Goal: Information Seeking & Learning: Learn about a topic

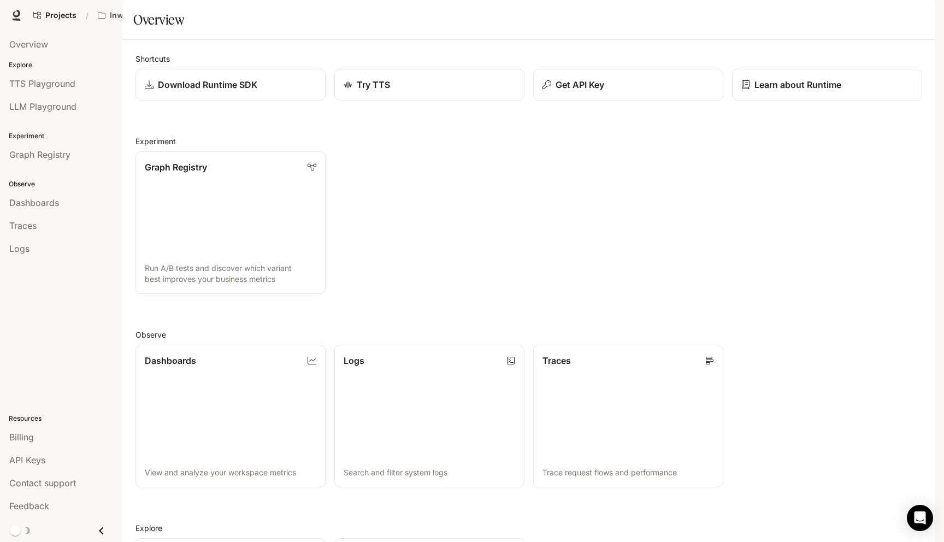
click at [729, 21] on span "Character Studio" at bounding box center [735, 16] width 61 height 14
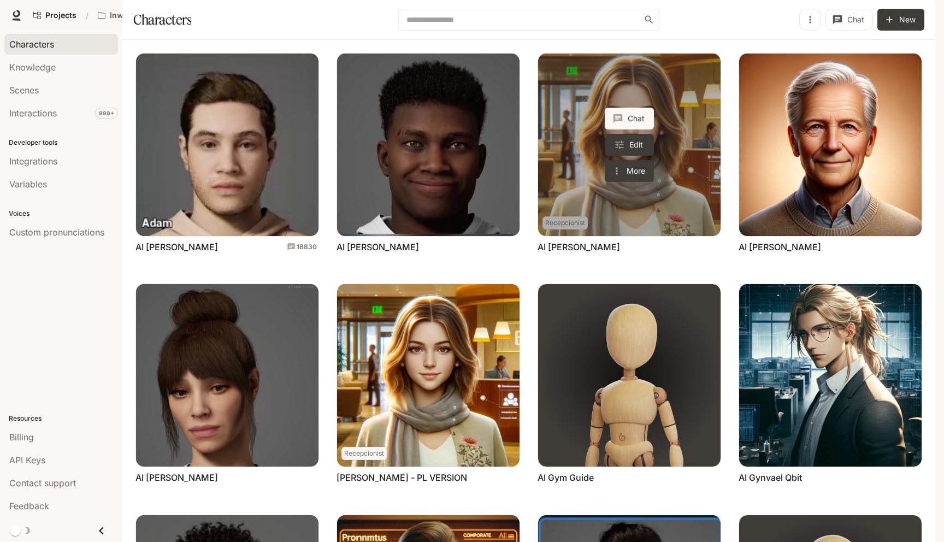
click at [687, 133] on link "AI Aida Carewell" at bounding box center [629, 145] width 182 height 182
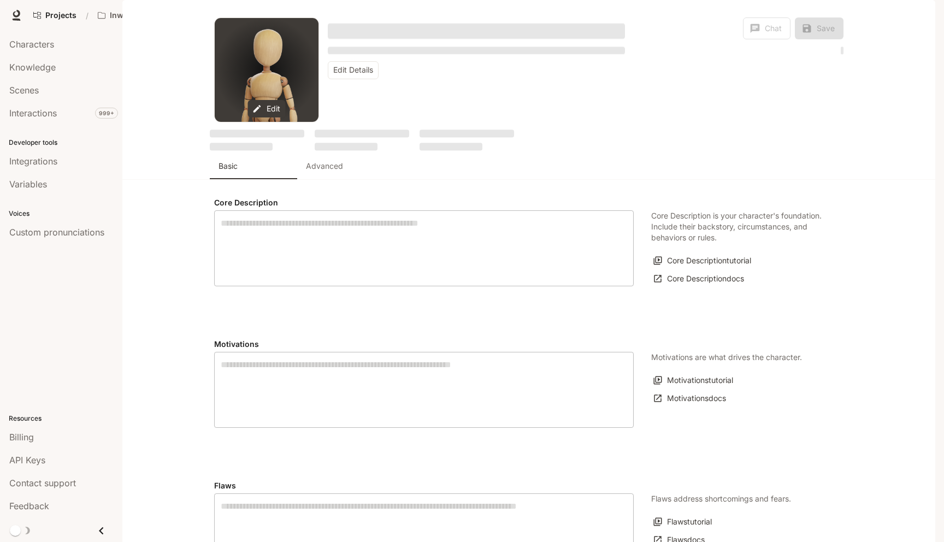
type textarea "**********"
type input "**********"
type input "*"
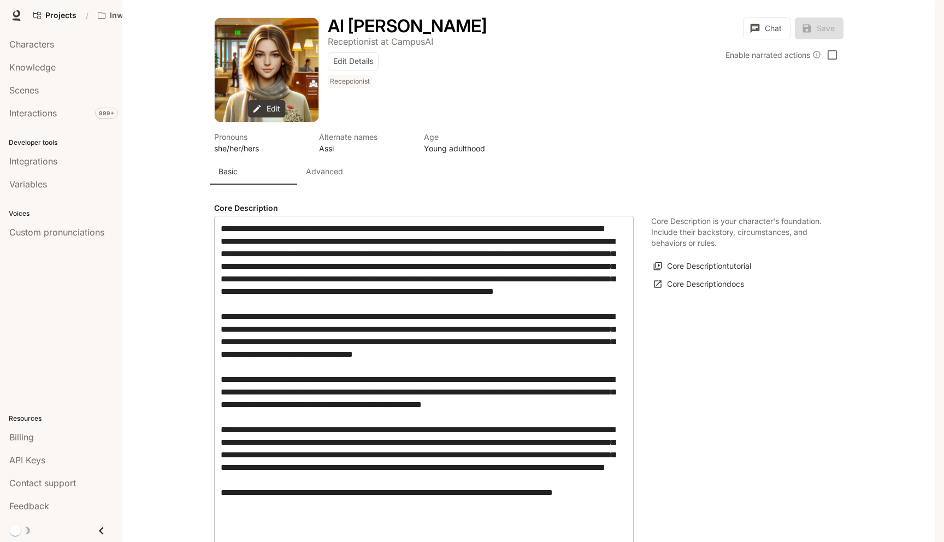
type input "**********"
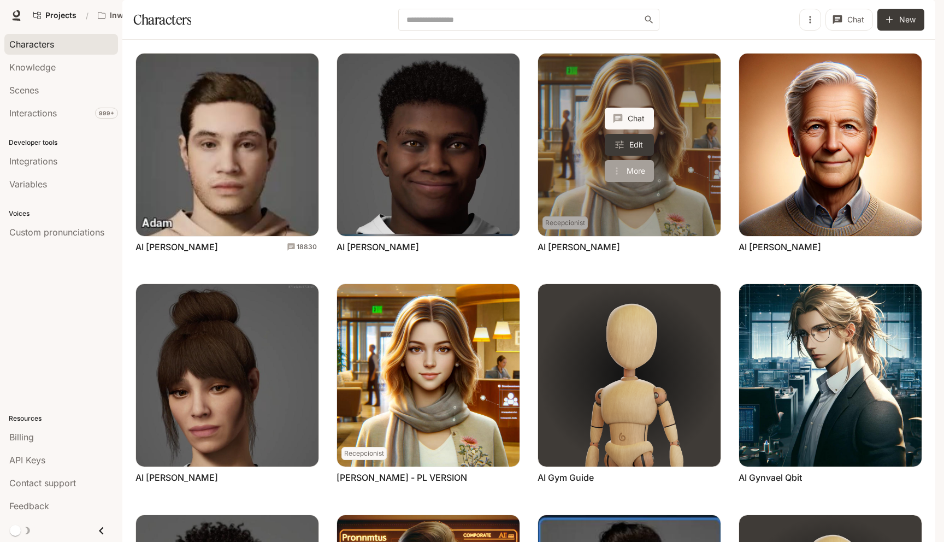
click at [636, 182] on button "More" at bounding box center [628, 171] width 49 height 22
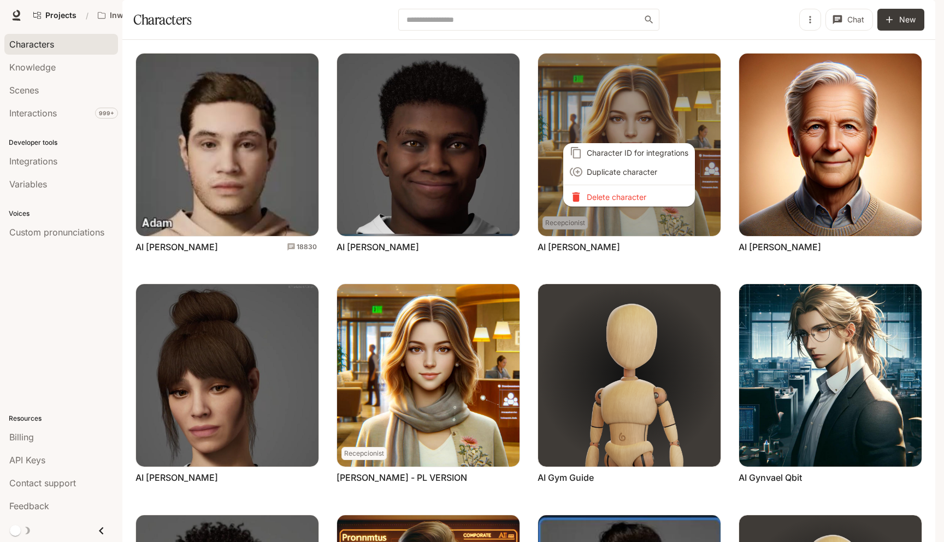
click at [642, 115] on div at bounding box center [472, 271] width 944 height 542
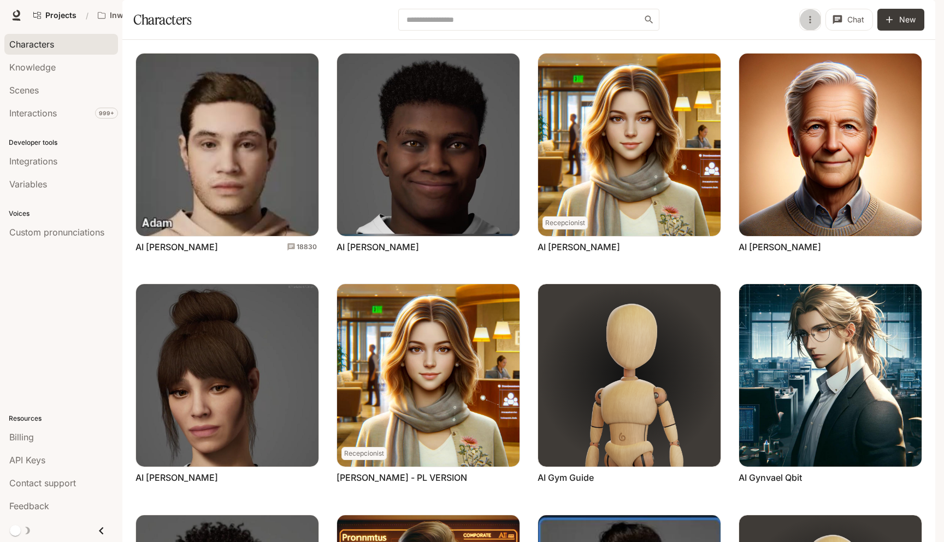
click at [812, 25] on icon "button" at bounding box center [809, 19] width 11 height 11
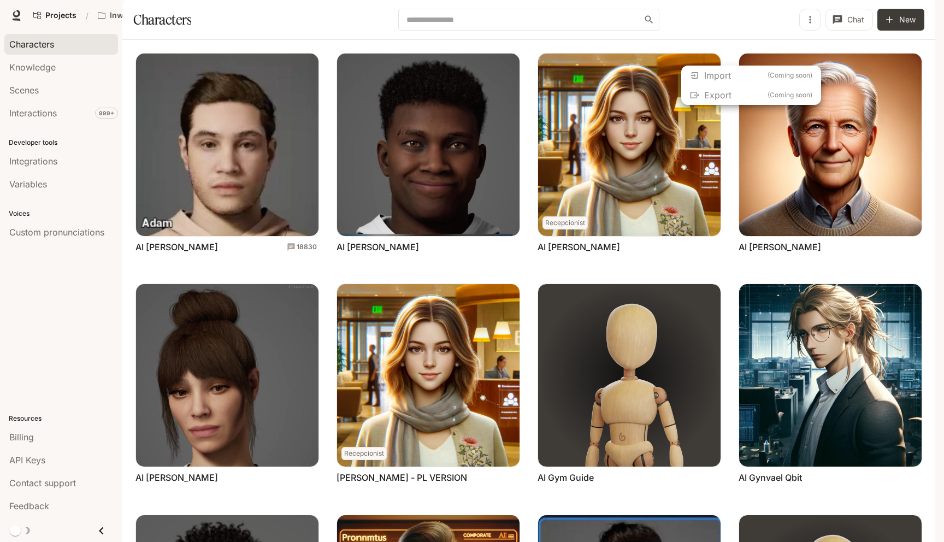
click at [812, 55] on div at bounding box center [472, 271] width 944 height 542
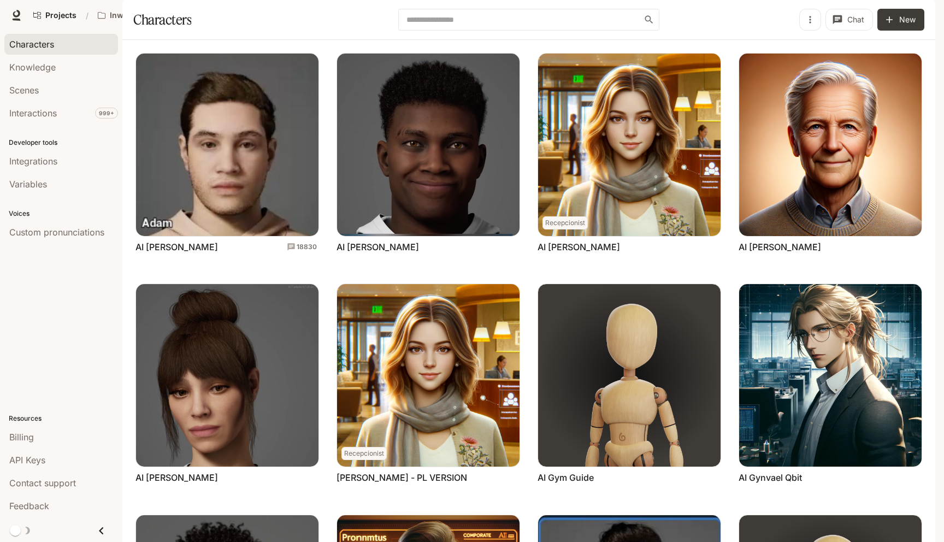
click at [762, 31] on div "Chat New" at bounding box center [793, 20] width 260 height 22
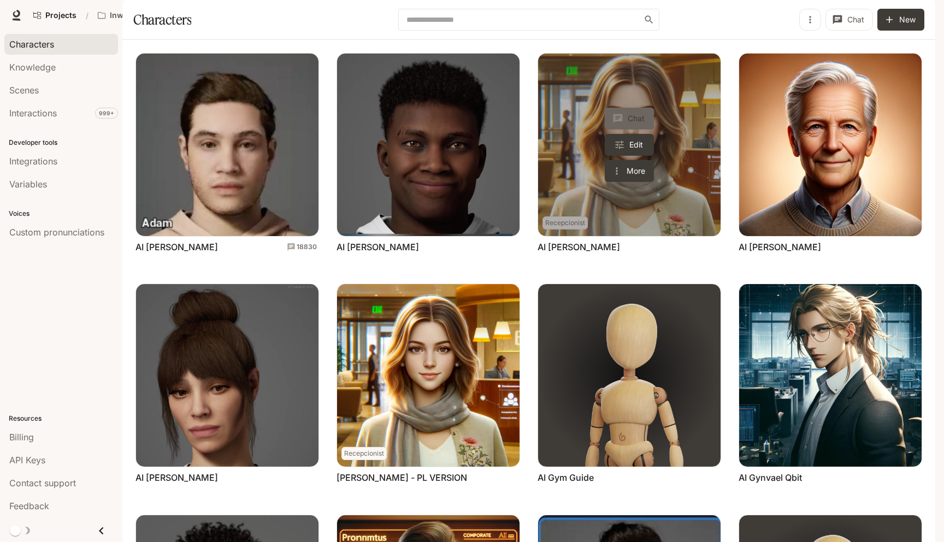
click at [639, 129] on button "Chat" at bounding box center [628, 119] width 49 height 22
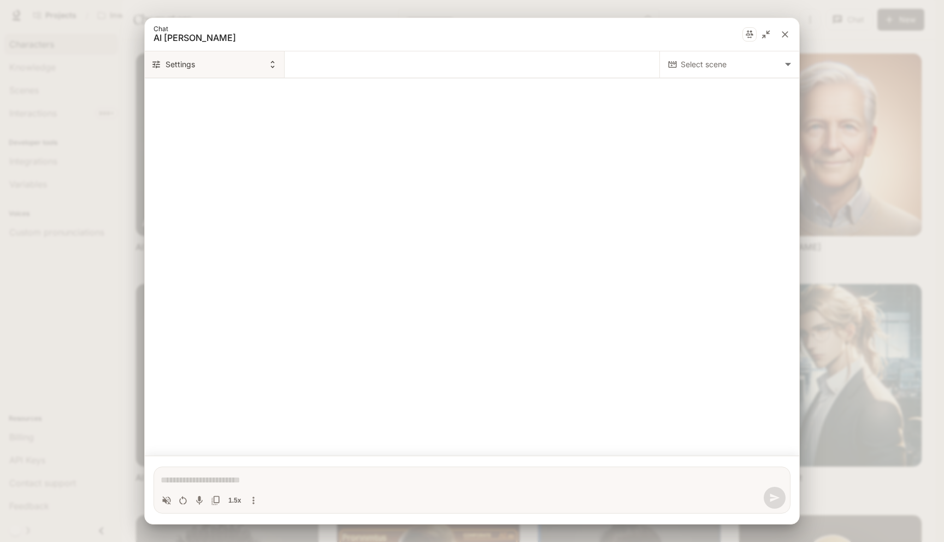
click at [181, 64] on button "Settings" at bounding box center [215, 64] width 140 height 26
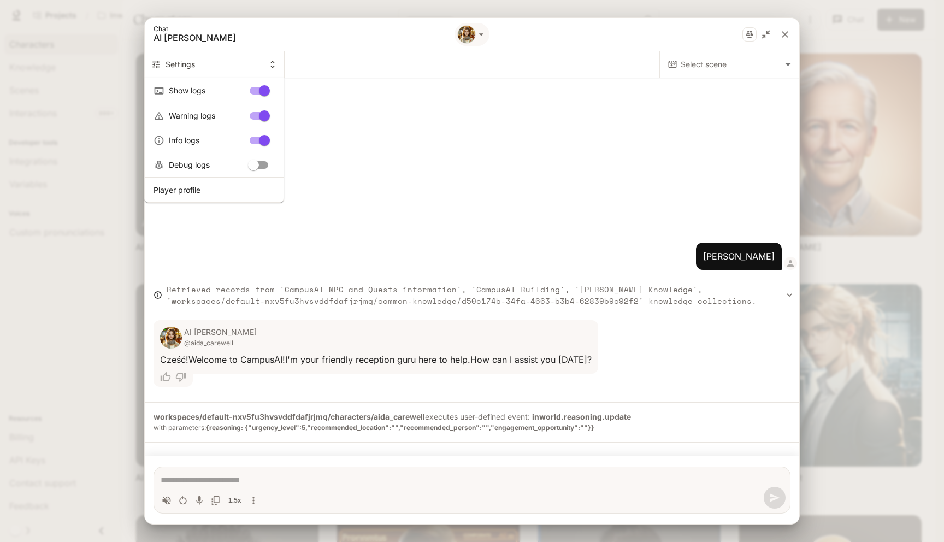
type textarea "*"
click at [438, 235] on div at bounding box center [472, 271] width 944 height 542
click at [783, 39] on icon "close" at bounding box center [784, 34] width 11 height 11
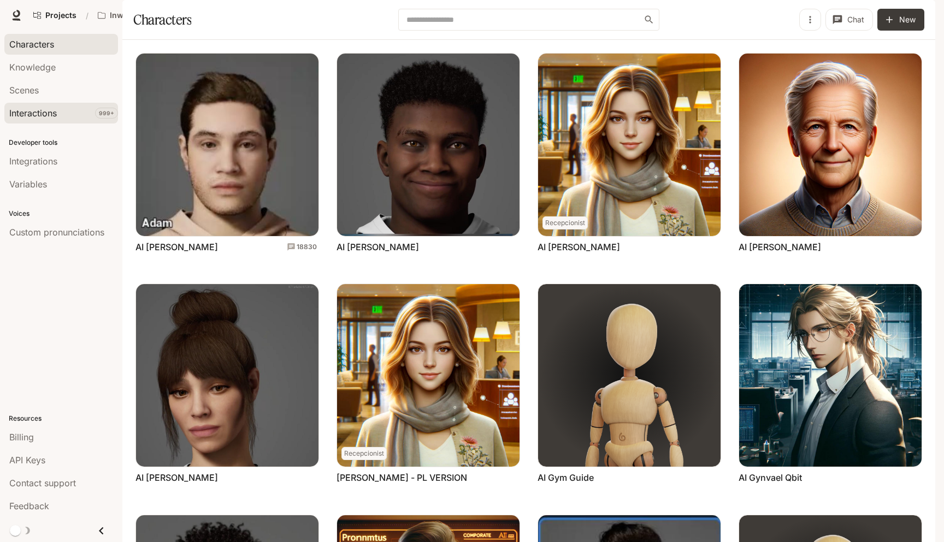
click at [48, 115] on span "Interactions" at bounding box center [33, 112] width 48 height 13
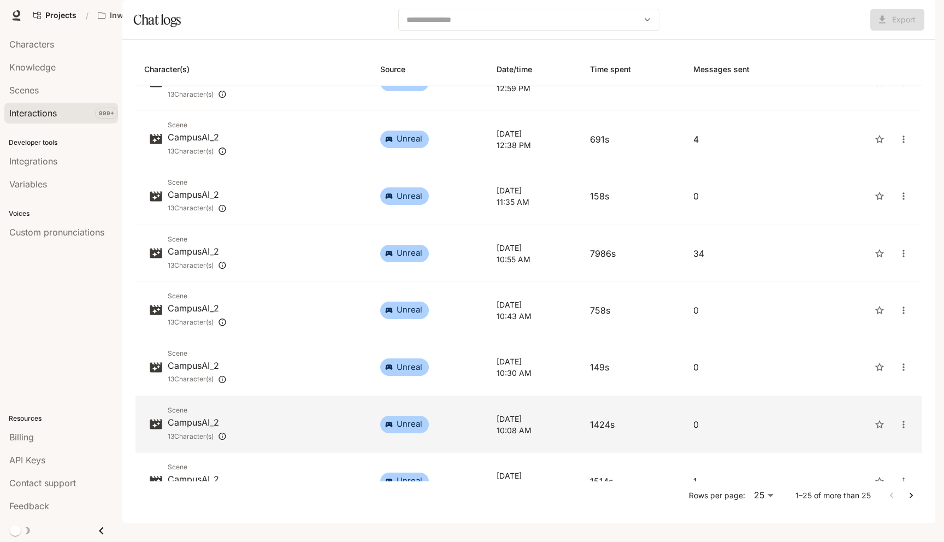
scroll to position [307, 0]
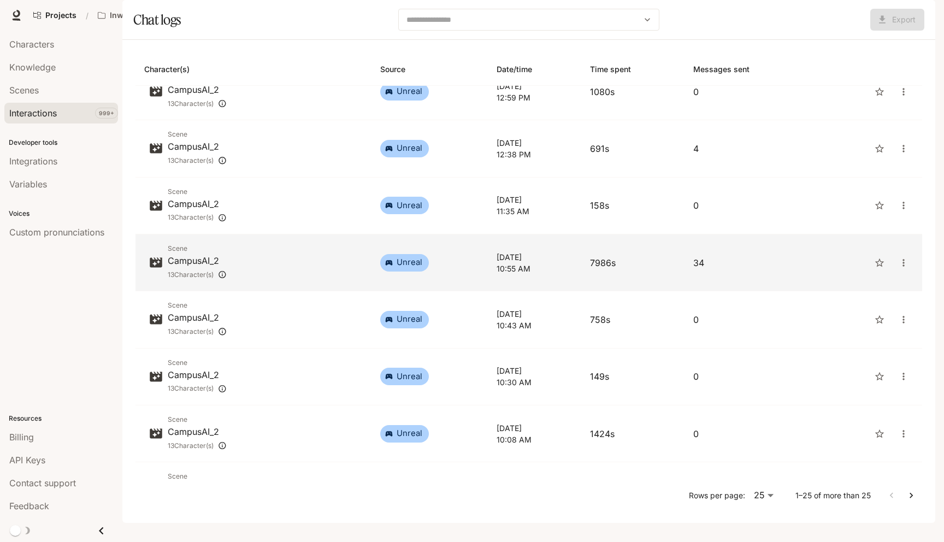
click at [538, 274] on p "10:55 AM" at bounding box center [534, 268] width 76 height 11
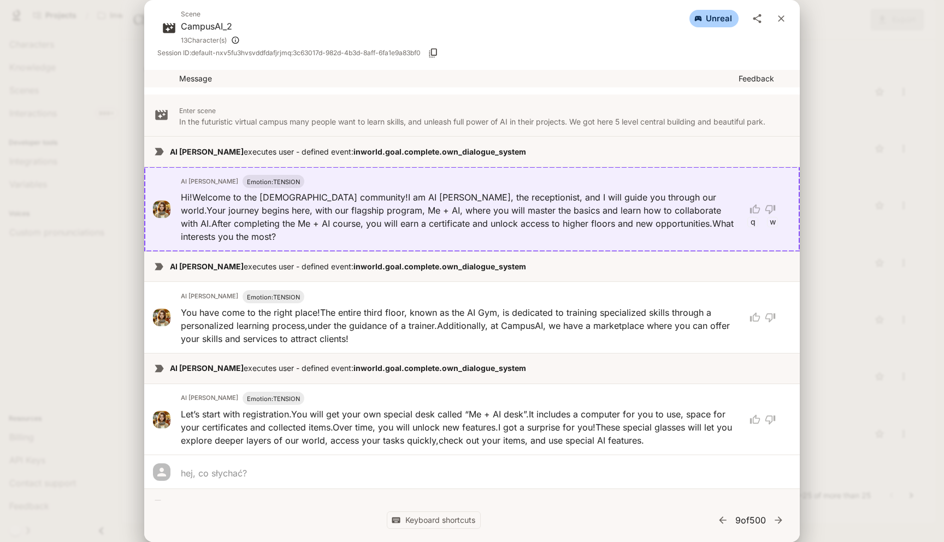
click at [780, 24] on button "close" at bounding box center [781, 19] width 20 height 20
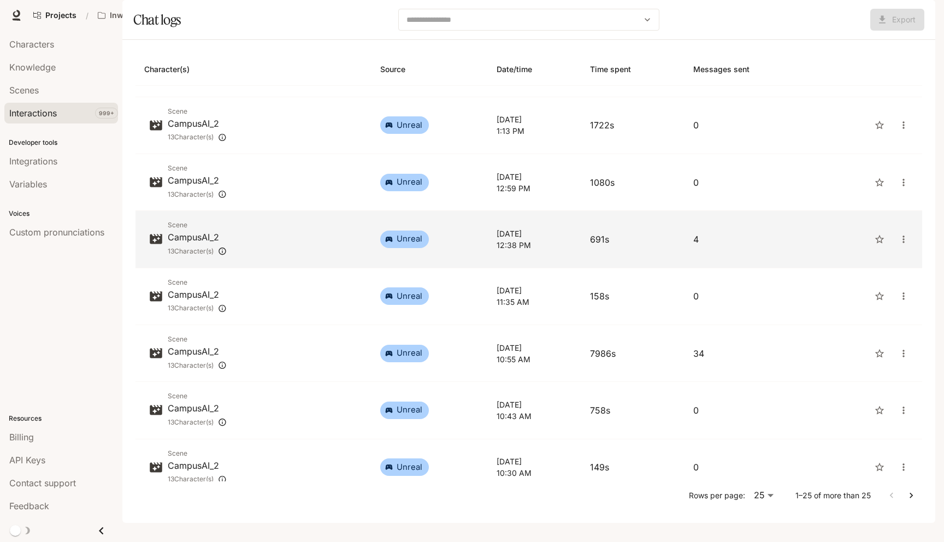
scroll to position [214, 0]
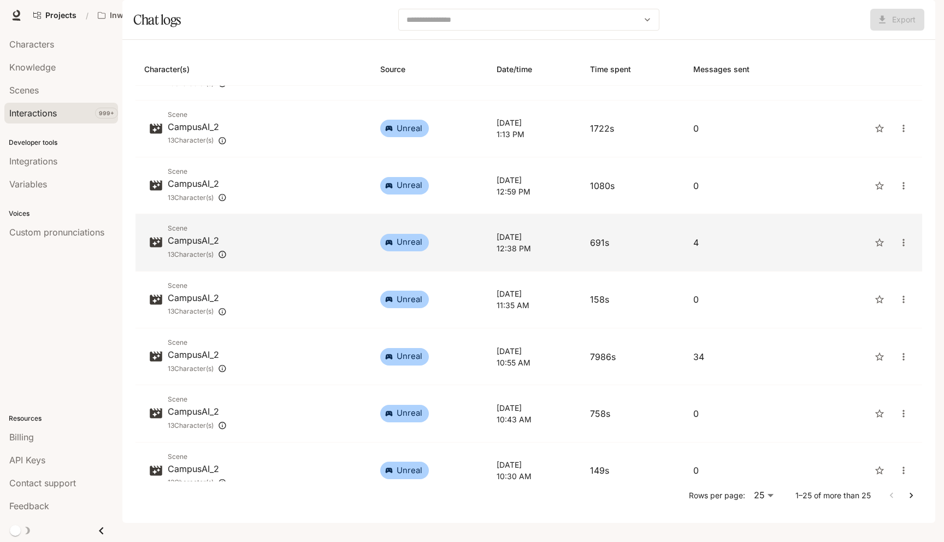
click at [525, 242] on p "[DATE]" at bounding box center [534, 236] width 76 height 11
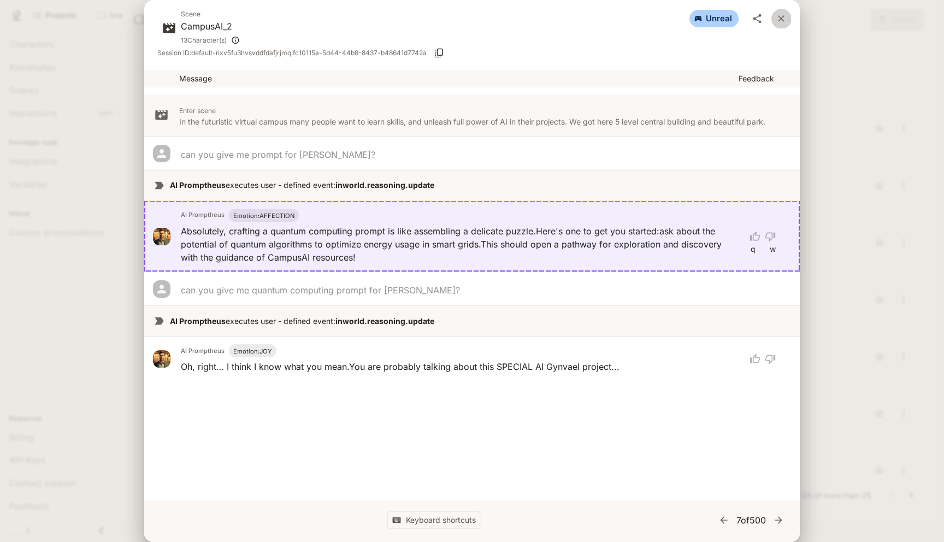
click at [779, 21] on icon "close" at bounding box center [780, 18] width 11 height 11
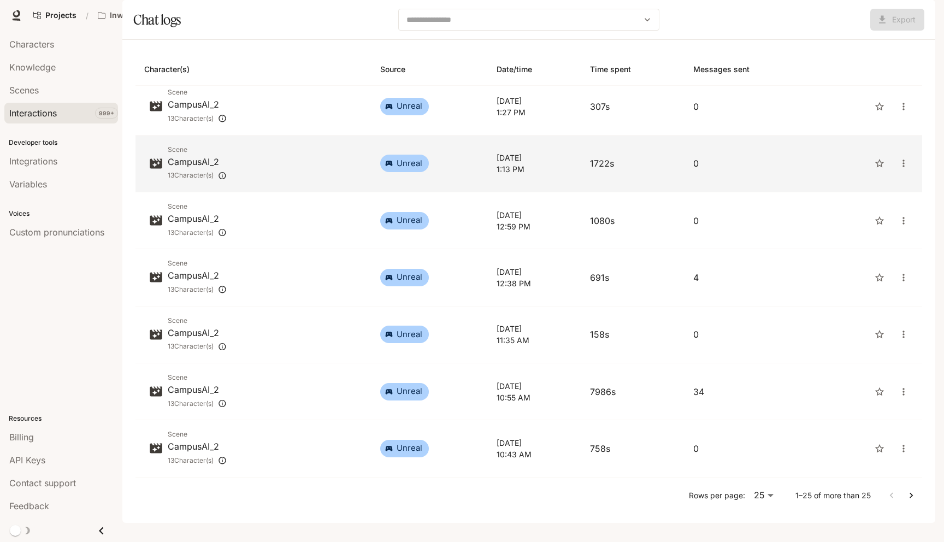
scroll to position [206, 0]
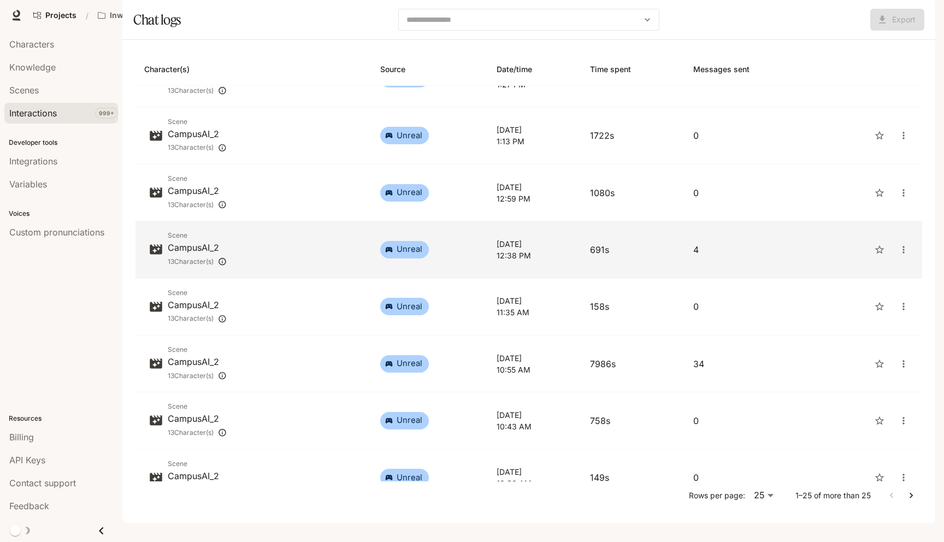
click at [513, 250] on p "[DATE]" at bounding box center [534, 243] width 76 height 11
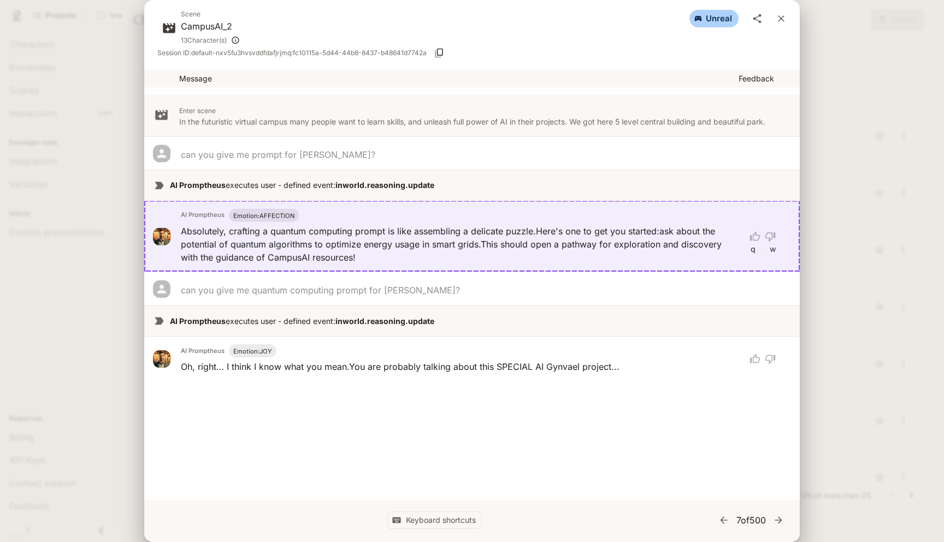
click at [400, 185] on strong "inworld.reasoning.update" at bounding box center [384, 184] width 99 height 9
drag, startPoint x: 435, startPoint y: 319, endPoint x: 337, endPoint y: 319, distance: 98.3
click at [337, 319] on p "AI Promptheus executes user - defined event: inworld.reasoning.update" at bounding box center [480, 321] width 621 height 11
click at [455, 324] on p "AI Promptheus executes user - defined event: inworld.reasoning.update" at bounding box center [480, 321] width 621 height 11
drag, startPoint x: 339, startPoint y: 184, endPoint x: 458, endPoint y: 184, distance: 119.0
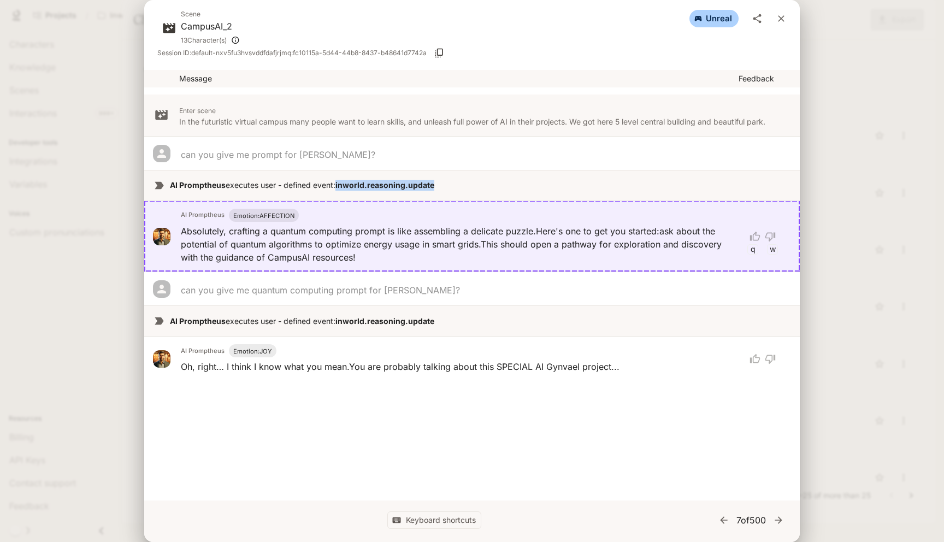
click at [458, 184] on p "AI Promptheus executes user - defined event: inworld.reasoning.update" at bounding box center [480, 185] width 621 height 11
click at [782, 16] on icon "close" at bounding box center [780, 18] width 11 height 11
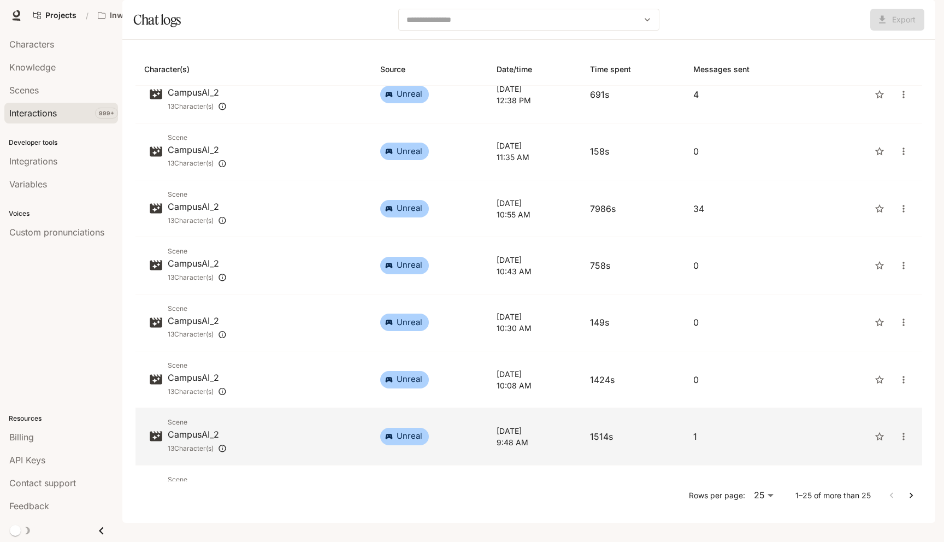
scroll to position [351, 0]
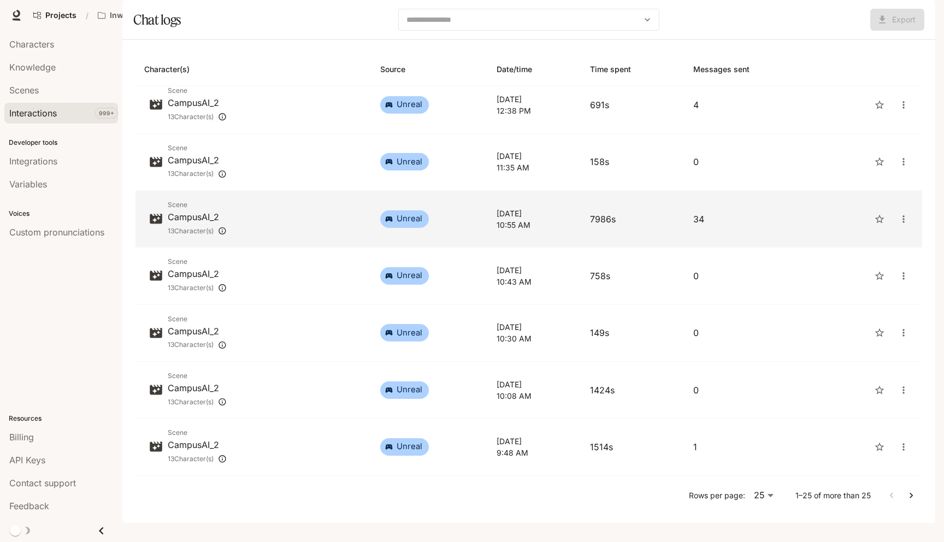
click at [531, 219] on p "[DATE]" at bounding box center [534, 212] width 76 height 11
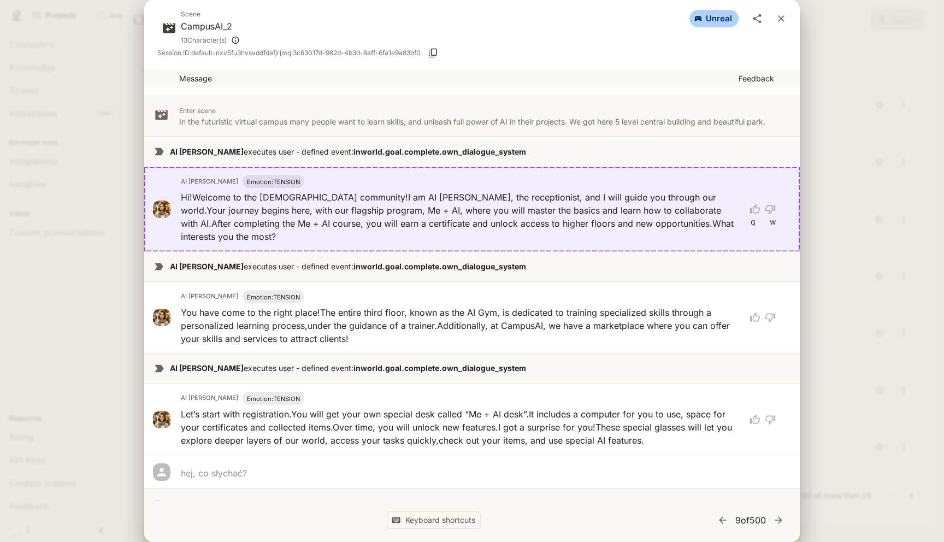
drag, startPoint x: 343, startPoint y: 152, endPoint x: 524, endPoint y: 147, distance: 180.3
click at [524, 147] on p "AI [PERSON_NAME] executes user - defined event: inworld.goal.complete.own_dialo…" at bounding box center [480, 151] width 621 height 11
click at [783, 19] on icon "close" at bounding box center [780, 18] width 11 height 11
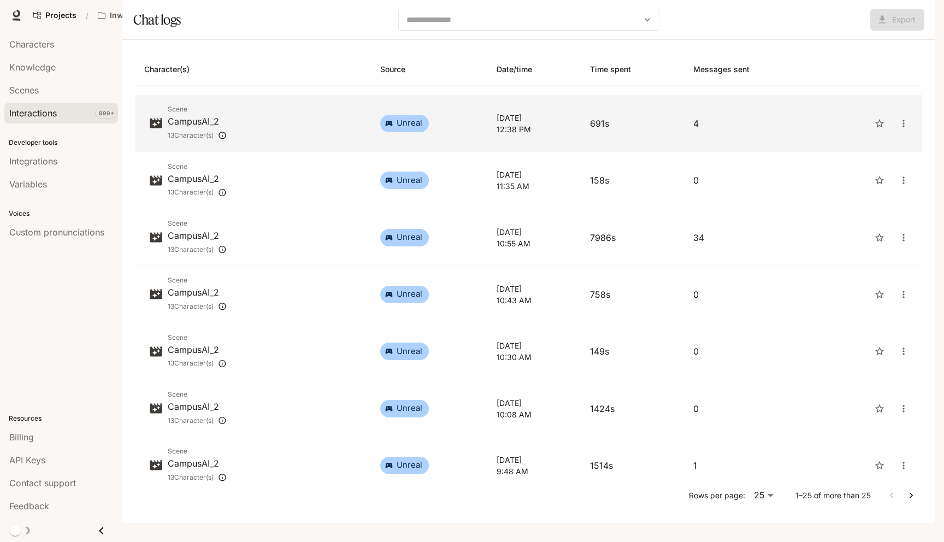
scroll to position [325, 0]
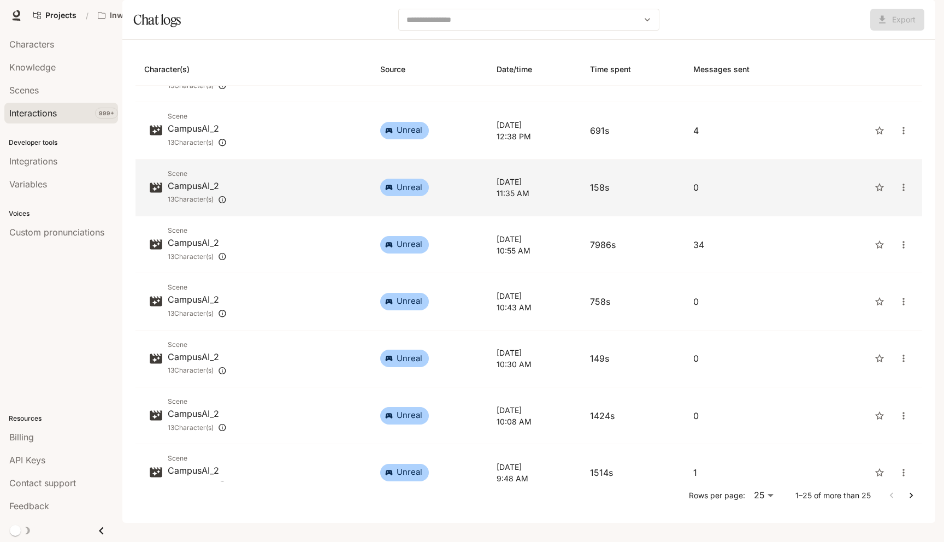
click at [516, 187] on p "[DATE]" at bounding box center [534, 181] width 76 height 11
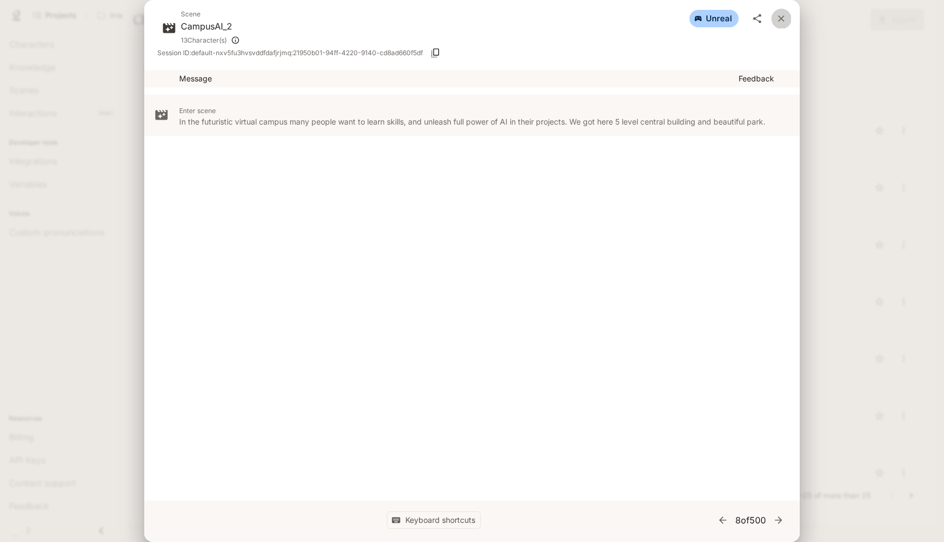
click at [784, 16] on icon "close" at bounding box center [780, 18] width 11 height 11
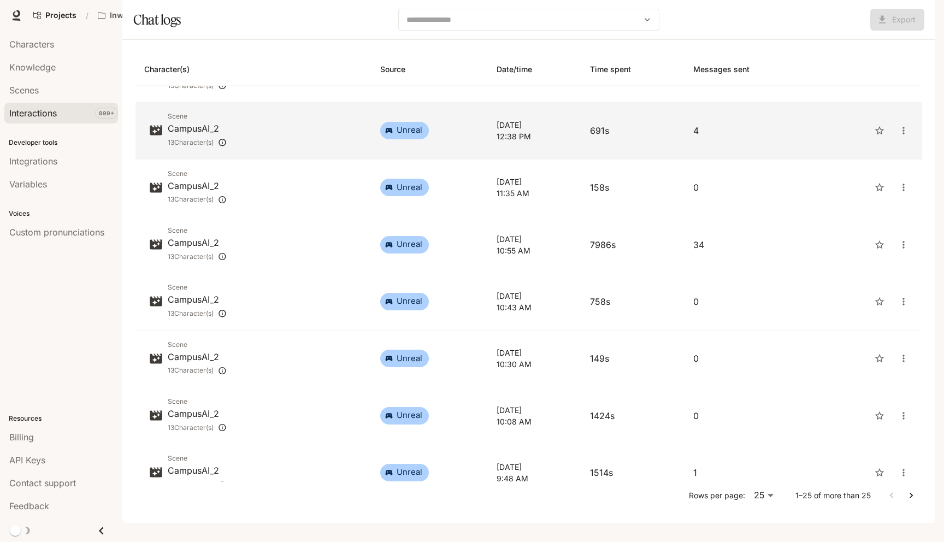
click at [528, 144] on td "[DATE] 12:38 PM" at bounding box center [534, 130] width 93 height 57
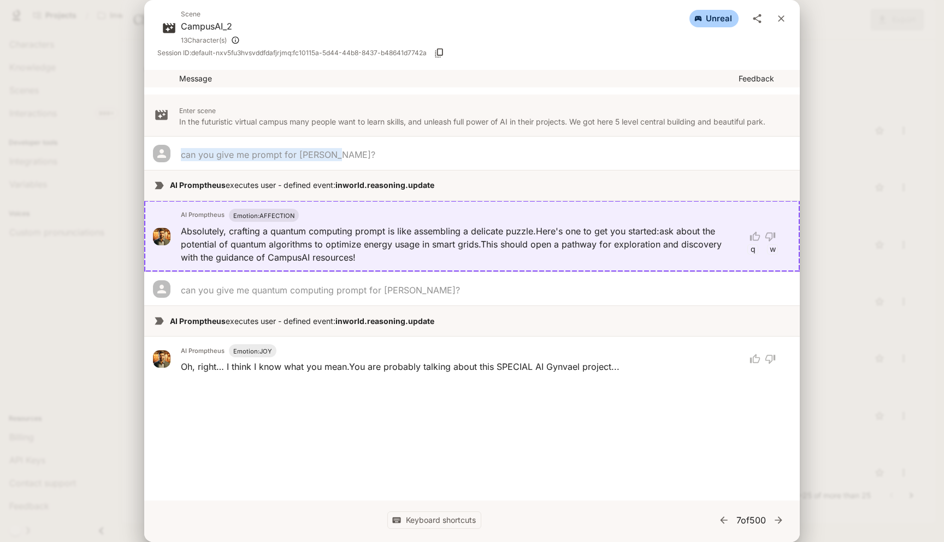
drag, startPoint x: 182, startPoint y: 154, endPoint x: 348, endPoint y: 152, distance: 166.0
click at [348, 152] on div "can you give me prompt for [PERSON_NAME]?" at bounding box center [460, 154] width 558 height 13
drag, startPoint x: 339, startPoint y: 185, endPoint x: 473, endPoint y: 194, distance: 134.6
click at [473, 194] on li "AI Promptheus executes user - defined event: inworld.reasoning.update" at bounding box center [471, 185] width 655 height 30
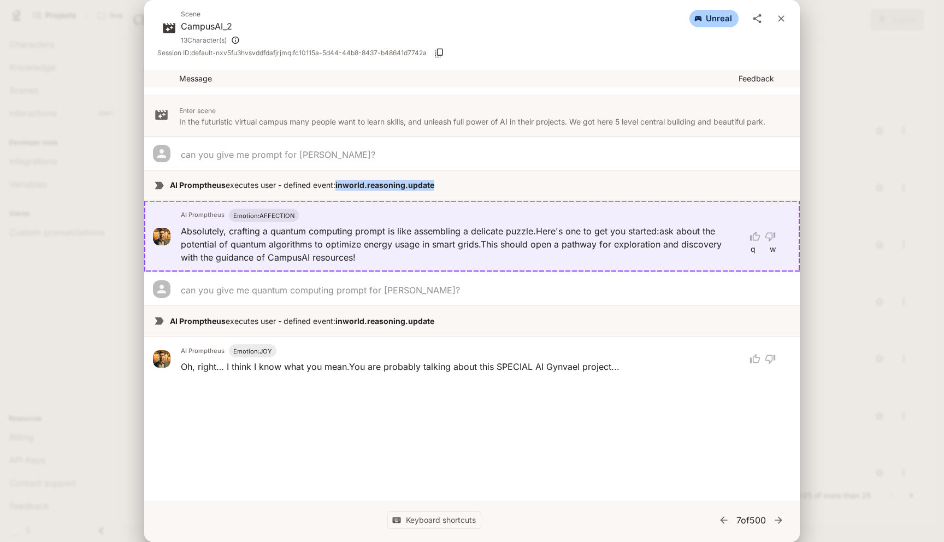
click at [383, 184] on strong "inworld.reasoning.update" at bounding box center [384, 184] width 99 height 9
click at [780, 518] on icon "button" at bounding box center [778, 519] width 11 height 11
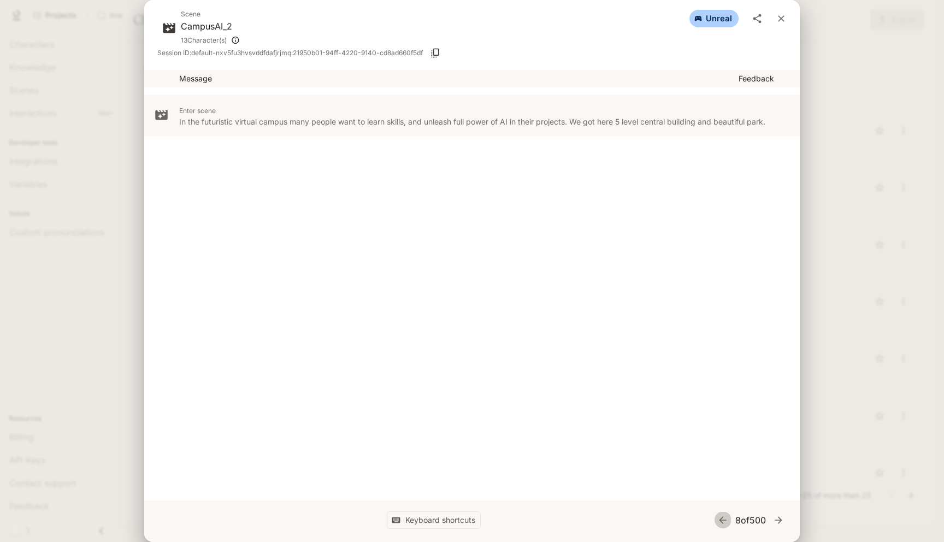
click at [719, 518] on icon "button" at bounding box center [722, 519] width 7 height 7
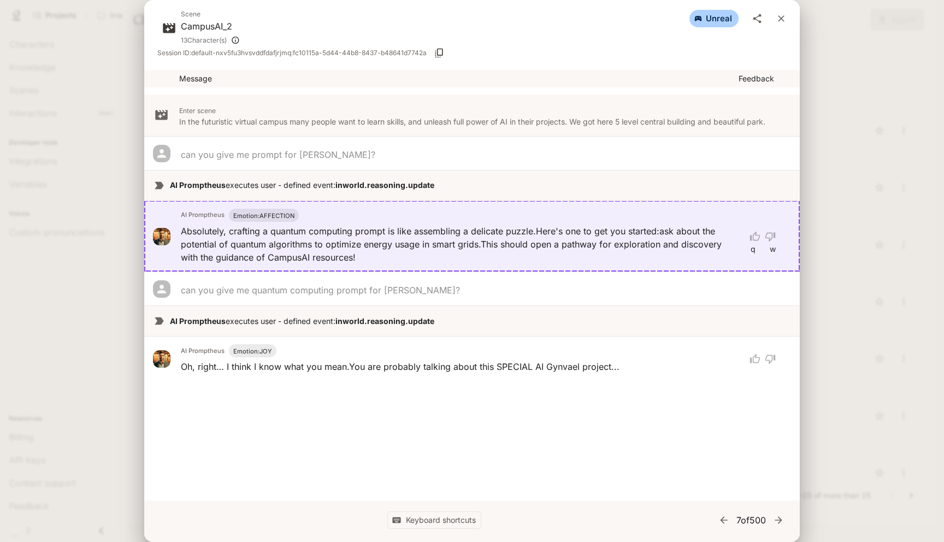
click at [349, 406] on div "Message Feedback Enter scene In the futuristic virtual campus many people want …" at bounding box center [471, 285] width 655 height 430
click at [434, 185] on strong "inworld.reasoning.update" at bounding box center [384, 184] width 99 height 9
click at [424, 188] on strong "inworld.reasoning.update" at bounding box center [384, 184] width 99 height 9
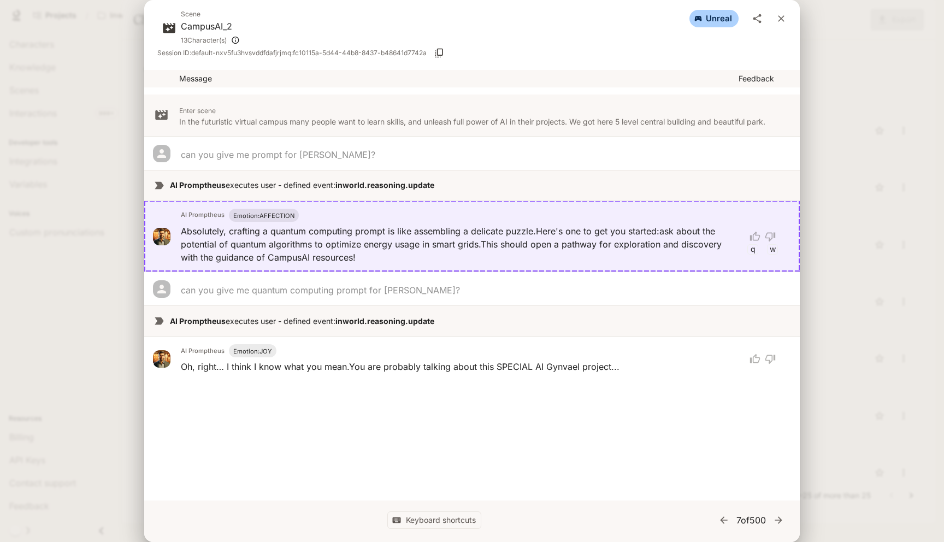
click at [436, 186] on p "AI Promptheus executes user - defined event: inworld.reasoning.update" at bounding box center [480, 185] width 621 height 11
click at [787, 18] on button "close" at bounding box center [781, 19] width 20 height 20
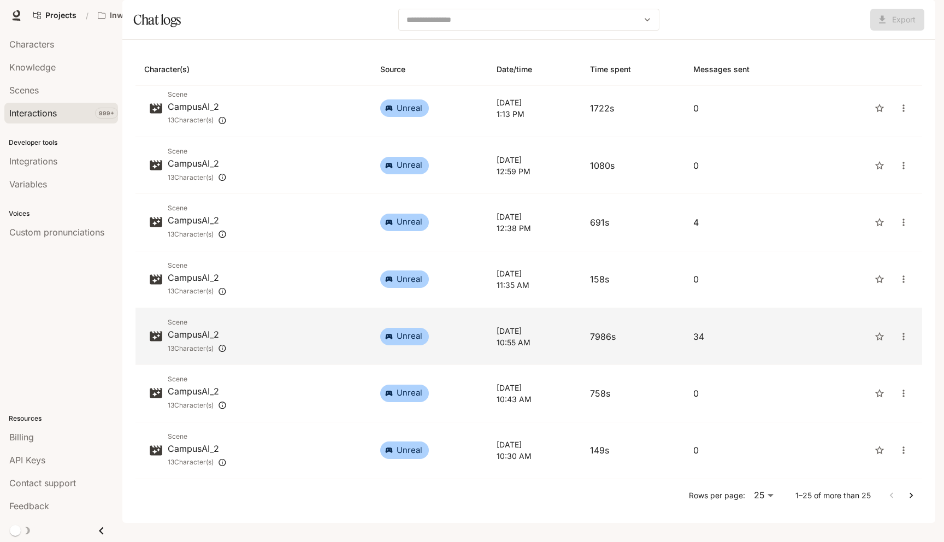
scroll to position [266, 0]
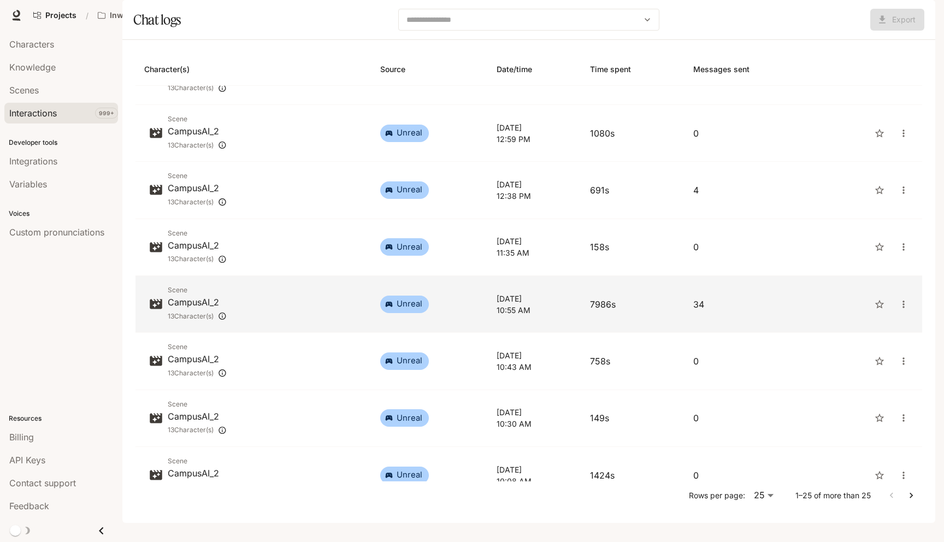
click at [518, 316] on p "10:55 AM" at bounding box center [534, 309] width 76 height 11
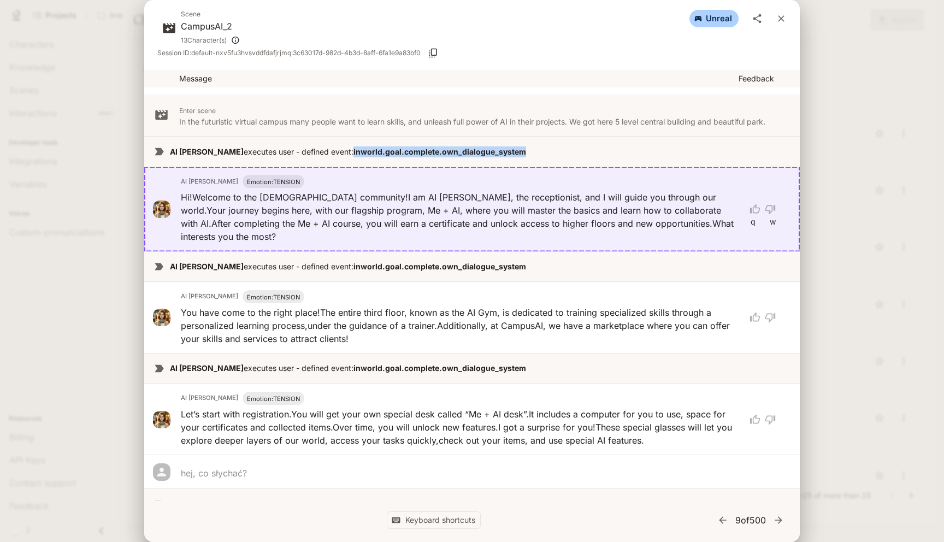
drag, startPoint x: 344, startPoint y: 151, endPoint x: 528, endPoint y: 149, distance: 184.0
click at [528, 149] on p "AI [PERSON_NAME] executes user - defined event: inworld.goal.complete.own_dialo…" at bounding box center [480, 151] width 621 height 11
click at [423, 151] on strong "inworld.goal.complete.own_dialogue_system" at bounding box center [439, 151] width 173 height 9
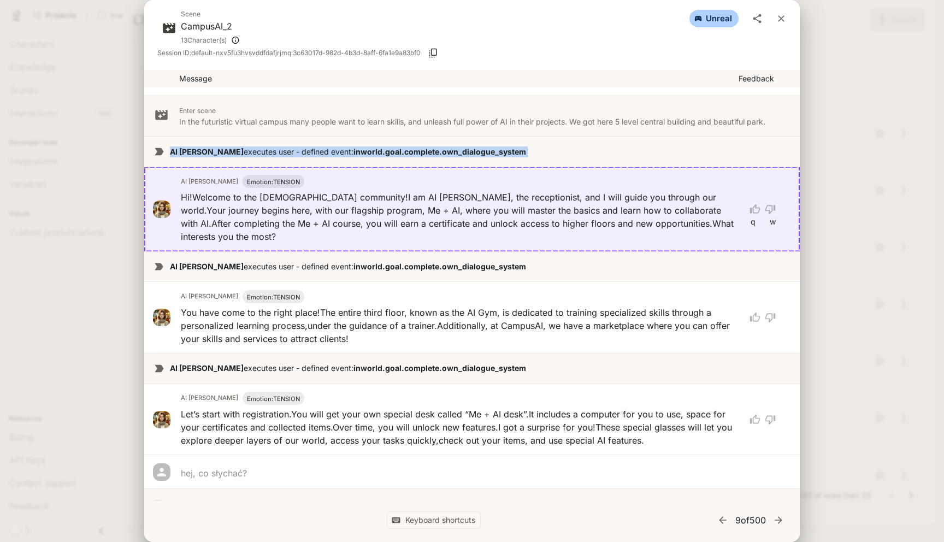
click at [423, 151] on strong "inworld.goal.complete.own_dialogue_system" at bounding box center [439, 151] width 173 height 9
click at [424, 151] on strong "inworld.goal.complete.own_dialogue_system" at bounding box center [439, 151] width 173 height 9
click at [779, 21] on icon "close" at bounding box center [780, 18] width 11 height 11
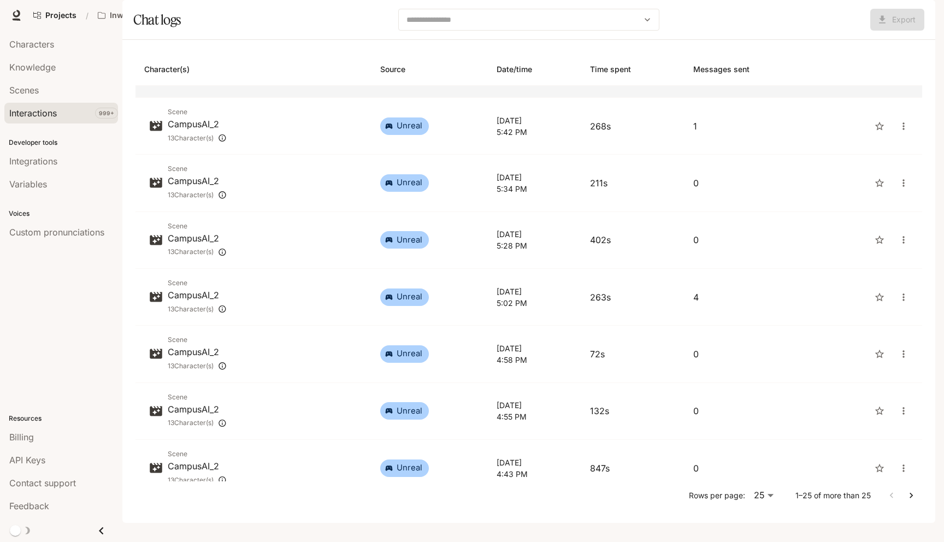
scroll to position [954, 0]
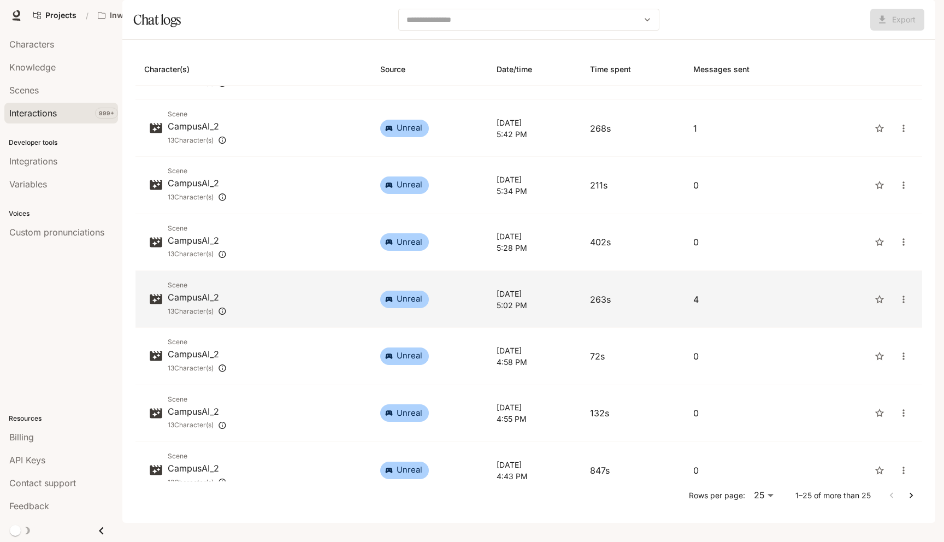
click at [627, 306] on p "263s" at bounding box center [633, 299] width 86 height 13
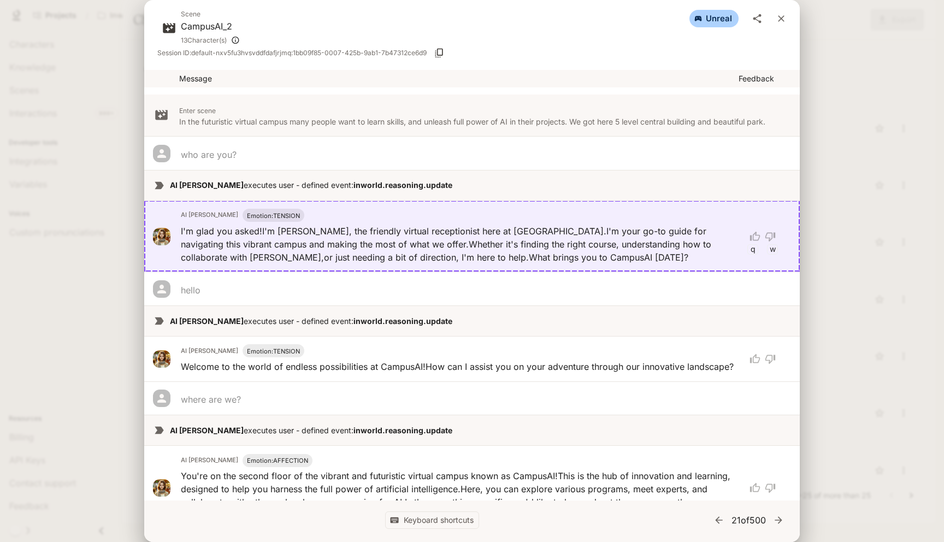
click at [782, 19] on icon "close" at bounding box center [780, 18] width 11 height 11
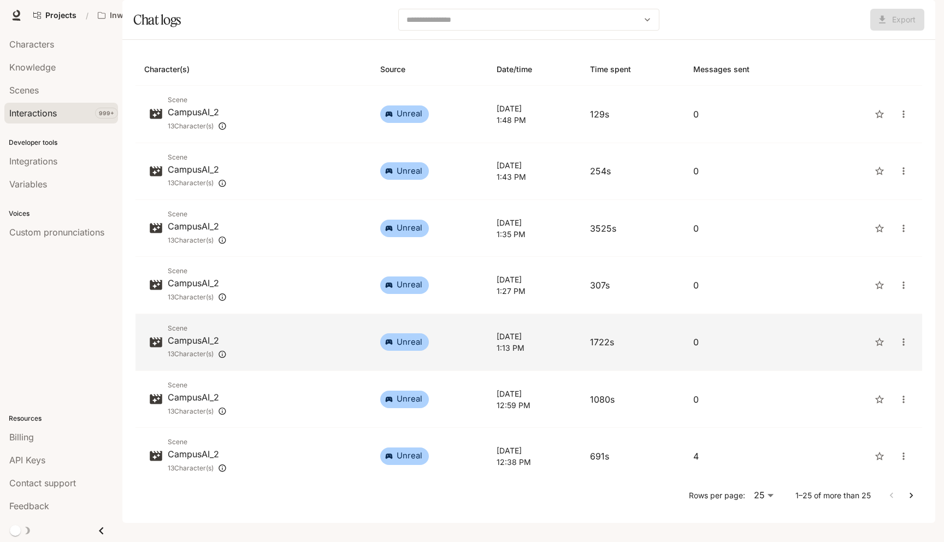
scroll to position [22, 0]
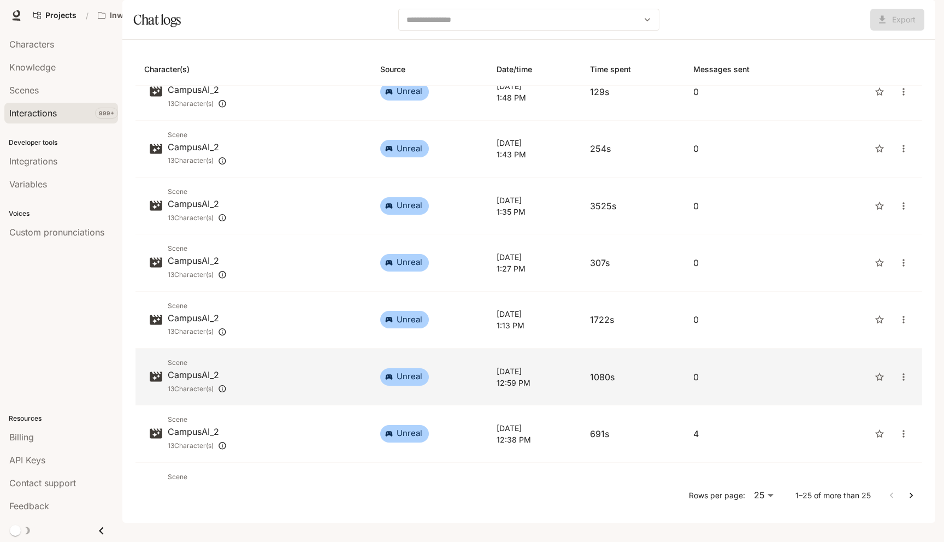
click at [531, 377] on p "[DATE]" at bounding box center [534, 370] width 76 height 11
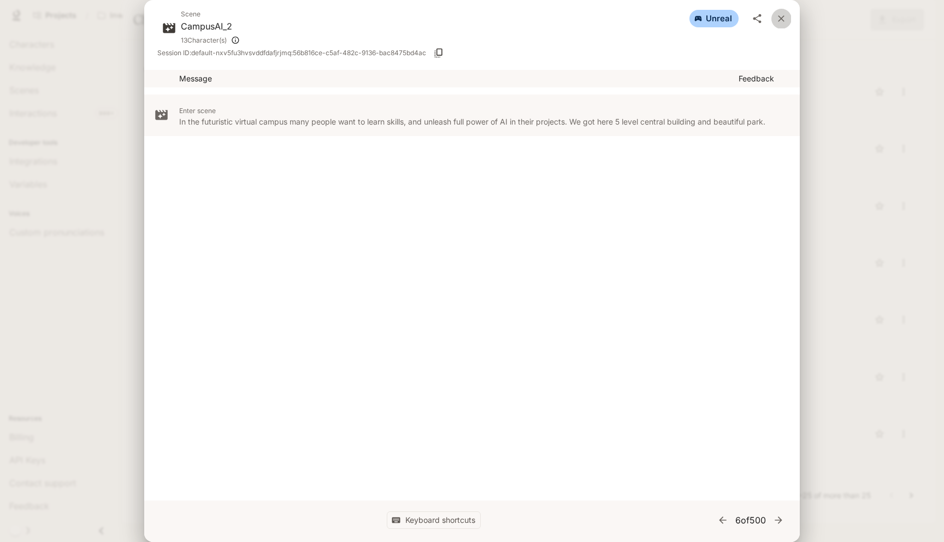
click at [780, 19] on icon "close" at bounding box center [781, 18] width 7 height 7
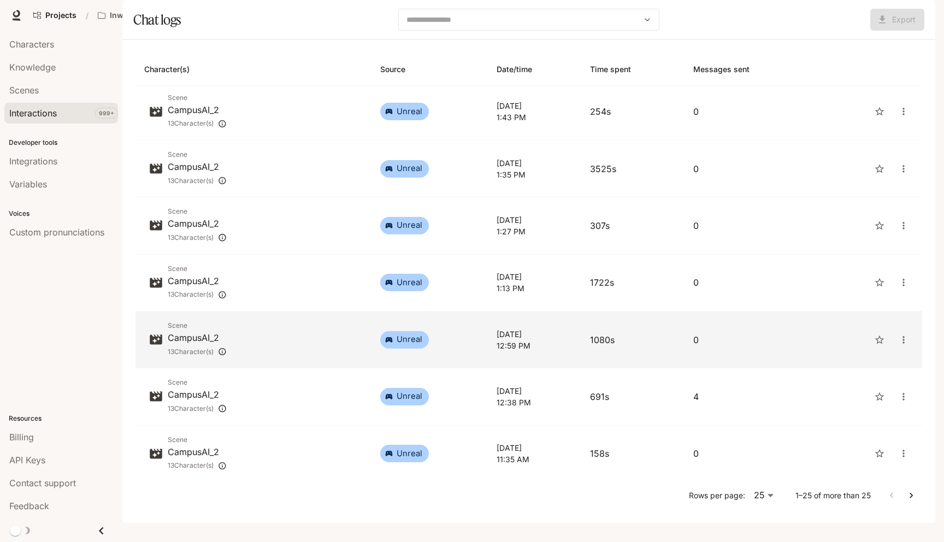
scroll to position [61, 0]
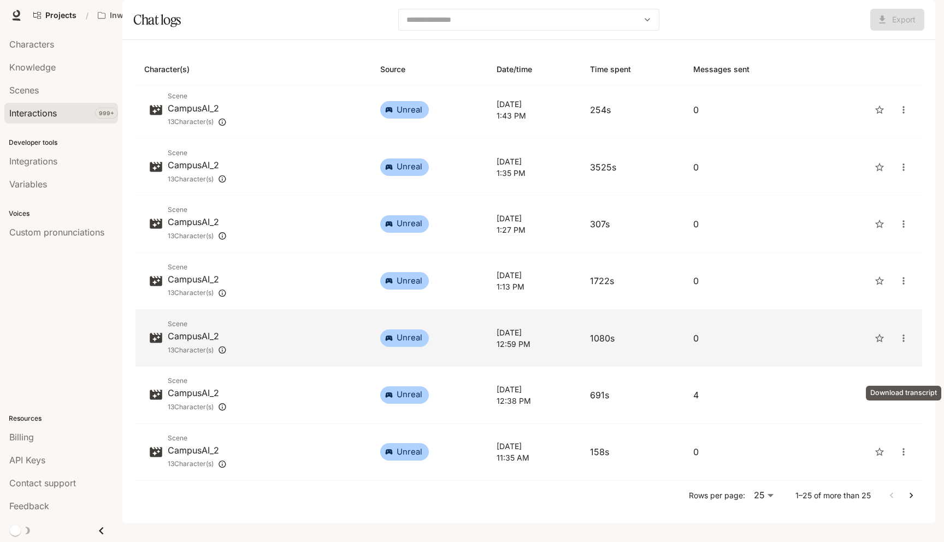
click at [903, 343] on icon "close" at bounding box center [903, 338] width 11 height 11
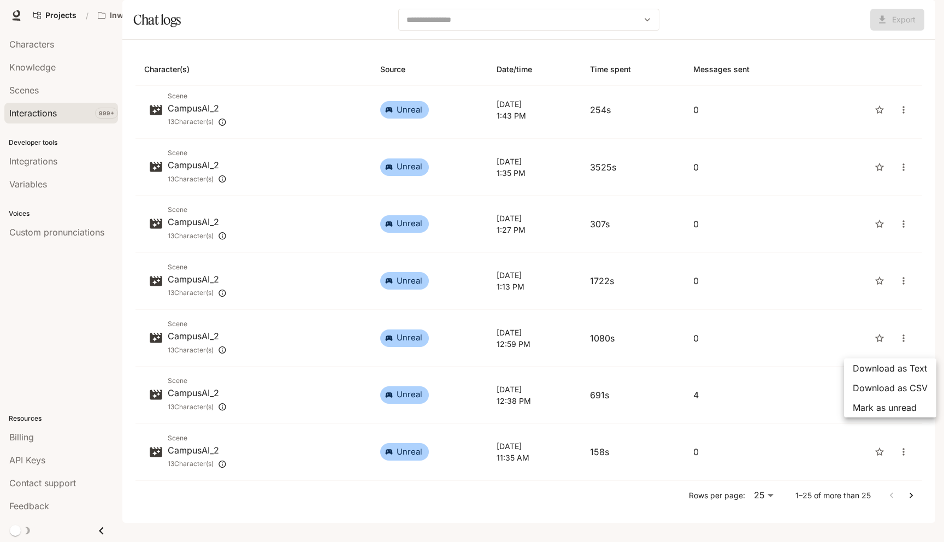
click at [780, 352] on div at bounding box center [472, 271] width 944 height 542
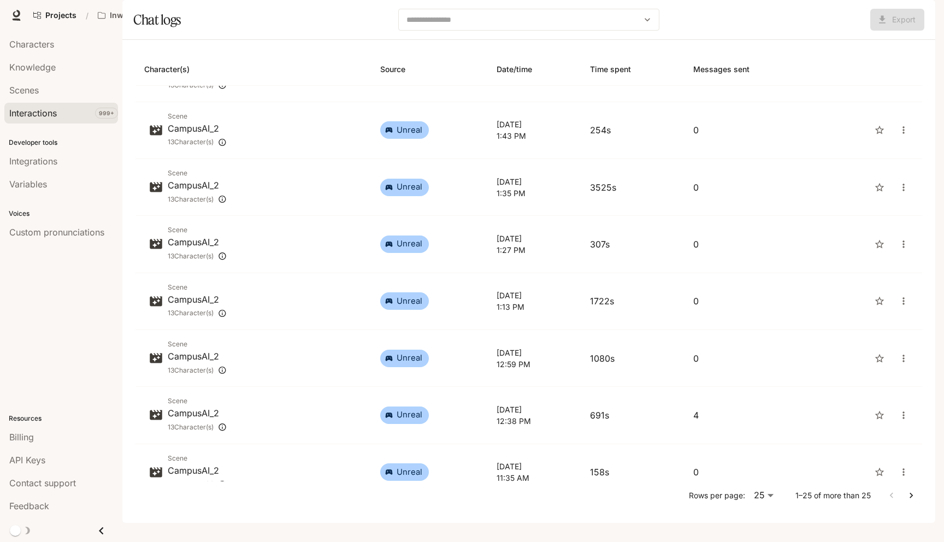
scroll to position [0, 0]
